Goal: Task Accomplishment & Management: Manage account settings

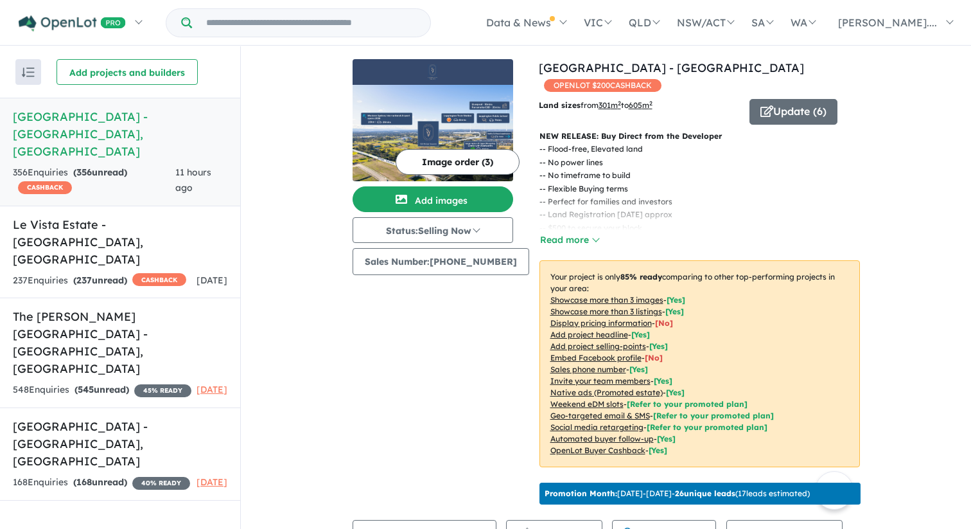
scroll to position [390, 0]
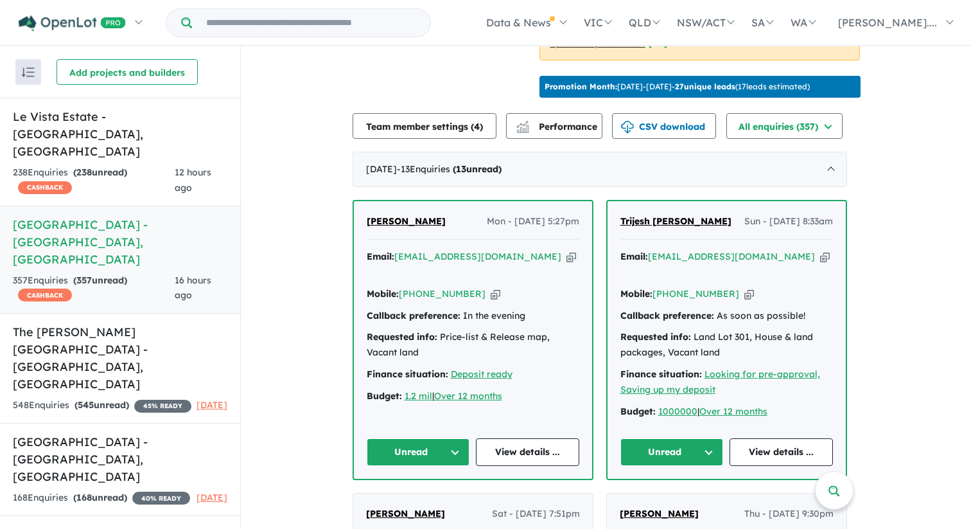
scroll to position [419, 0]
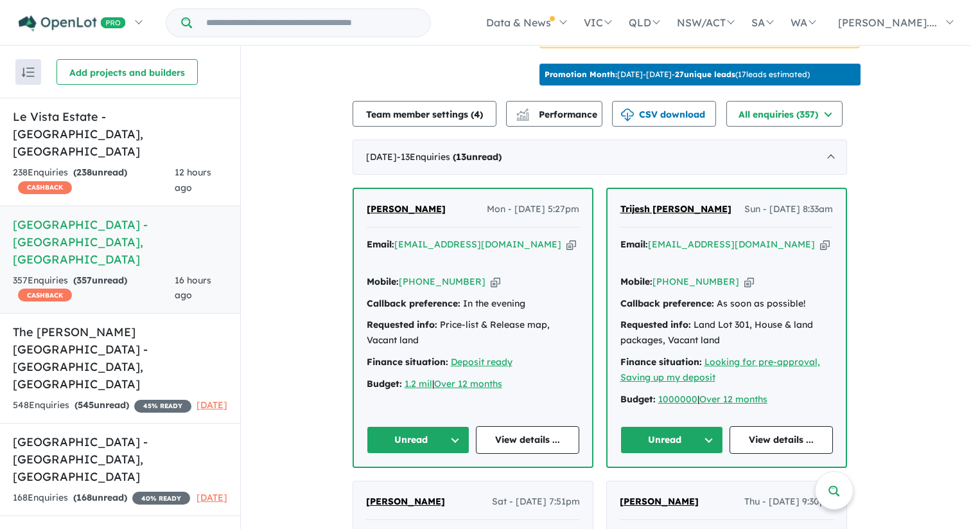
click at [399, 214] on span "Navita Singh" at bounding box center [406, 209] width 79 height 12
click at [124, 120] on h5 "Le Vista Estate - Austral , NSW" at bounding box center [120, 134] width 214 height 52
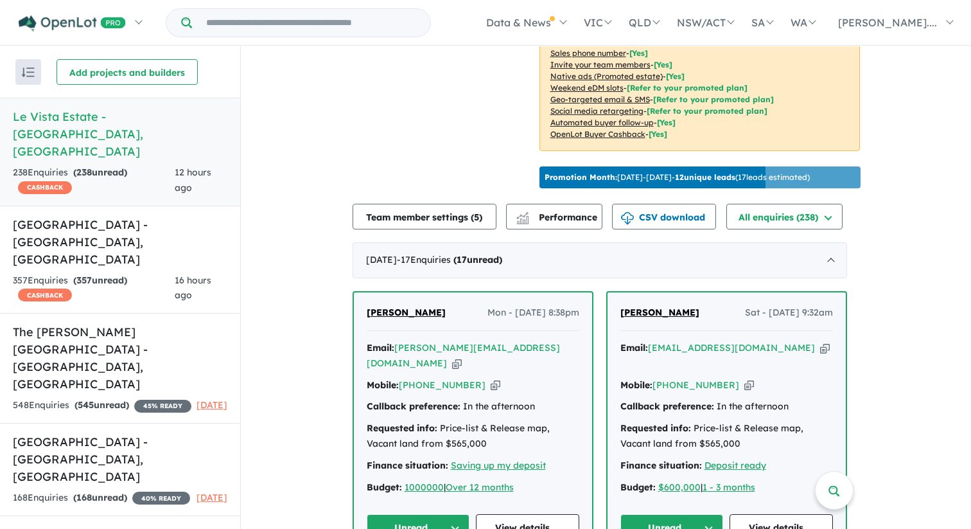
scroll to position [400, 0]
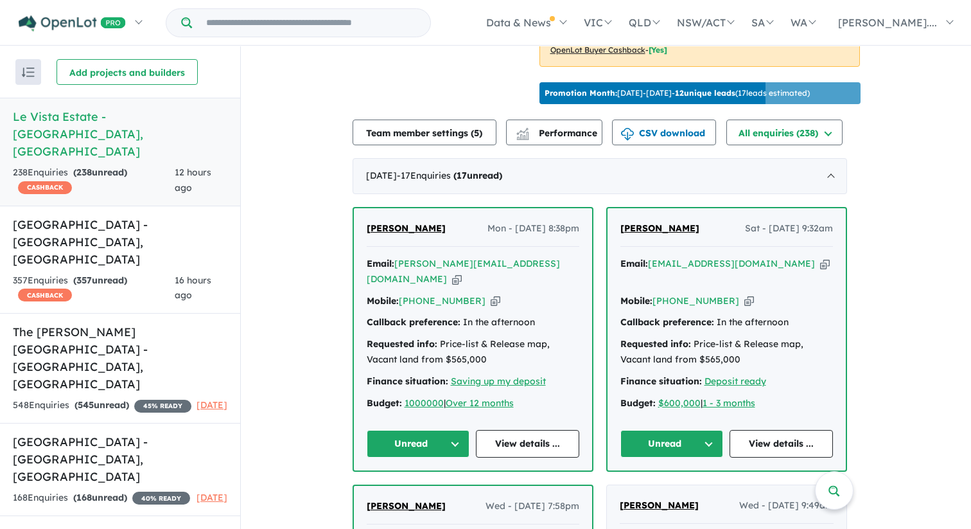
click at [402, 224] on span "Monique Natoli" at bounding box center [406, 228] width 79 height 12
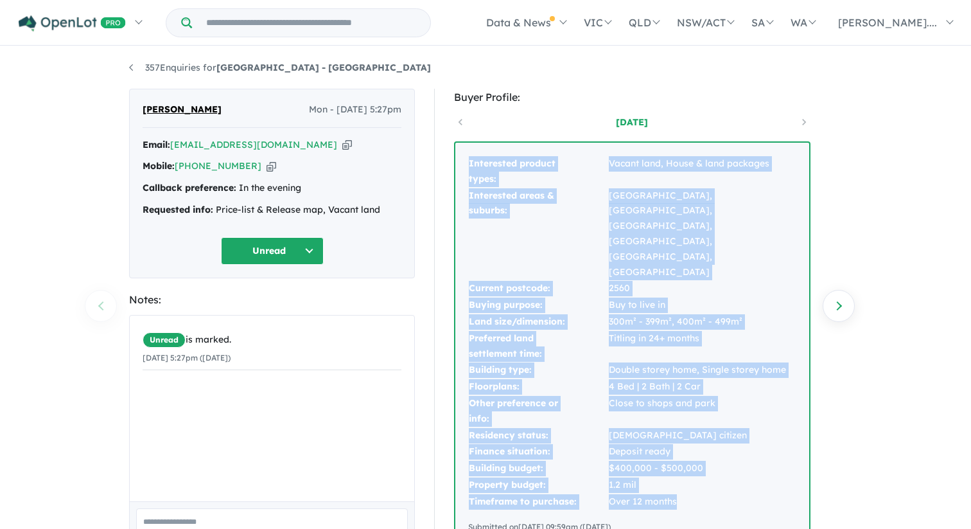
drag, startPoint x: 473, startPoint y: 172, endPoint x: 708, endPoint y: 442, distance: 357.8
click at [708, 442] on tbody "Interested product types: Vacant land, House & land packages Interested areas &…" at bounding box center [632, 332] width 328 height 354
copy tbody "Interested product types: Vacant land, House & land packages Interested areas &…"
